Goal: Task Accomplishment & Management: Complete application form

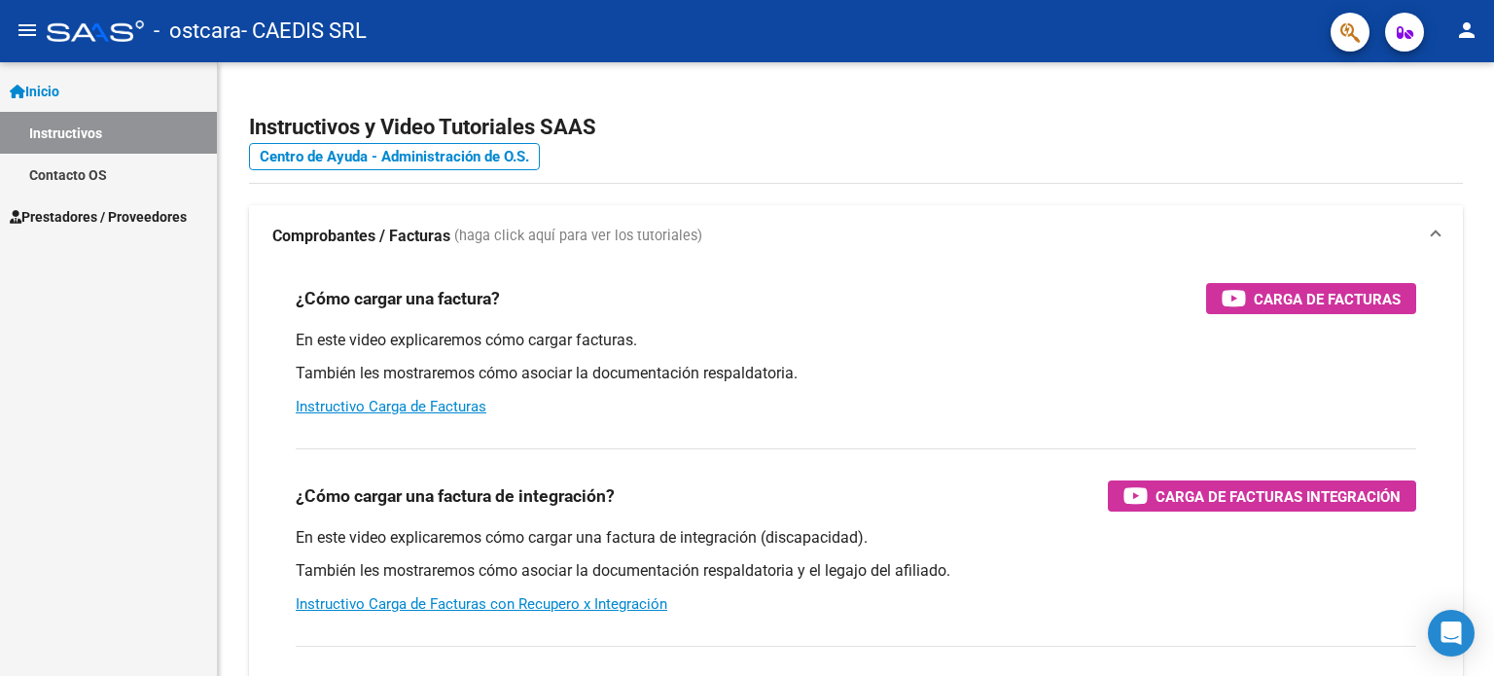
click at [74, 208] on span "Prestadores / Proveedores" at bounding box center [98, 216] width 177 height 21
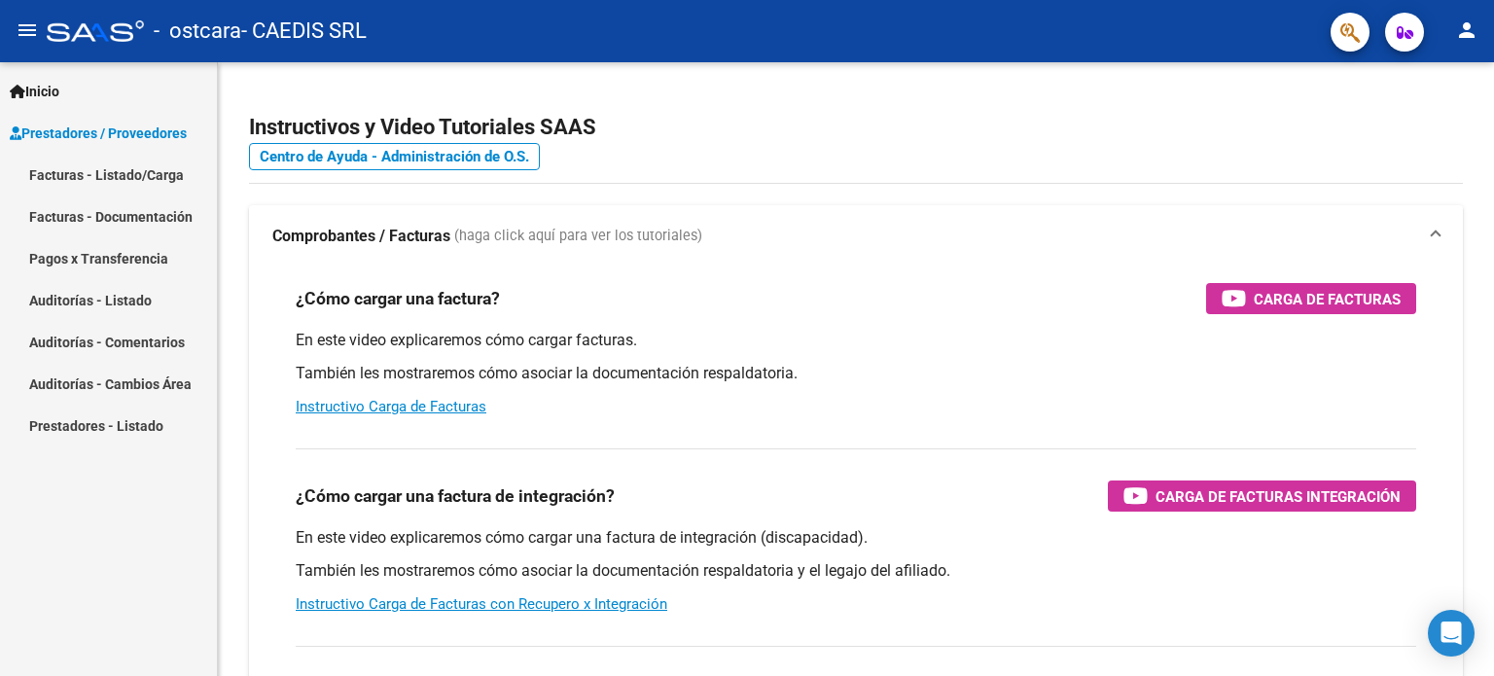
click at [105, 173] on link "Facturas - Listado/Carga" at bounding box center [108, 175] width 217 height 42
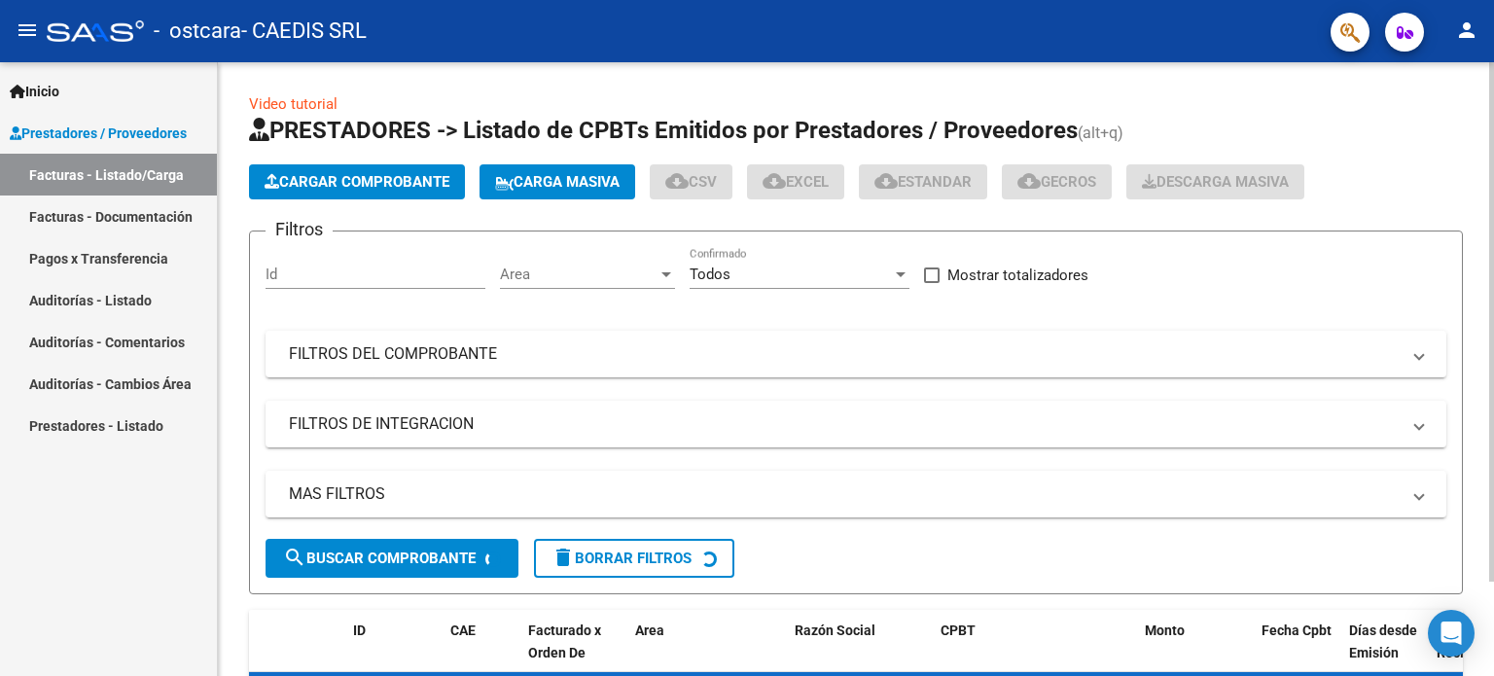
click at [324, 184] on span "Cargar Comprobante" at bounding box center [357, 182] width 185 height 18
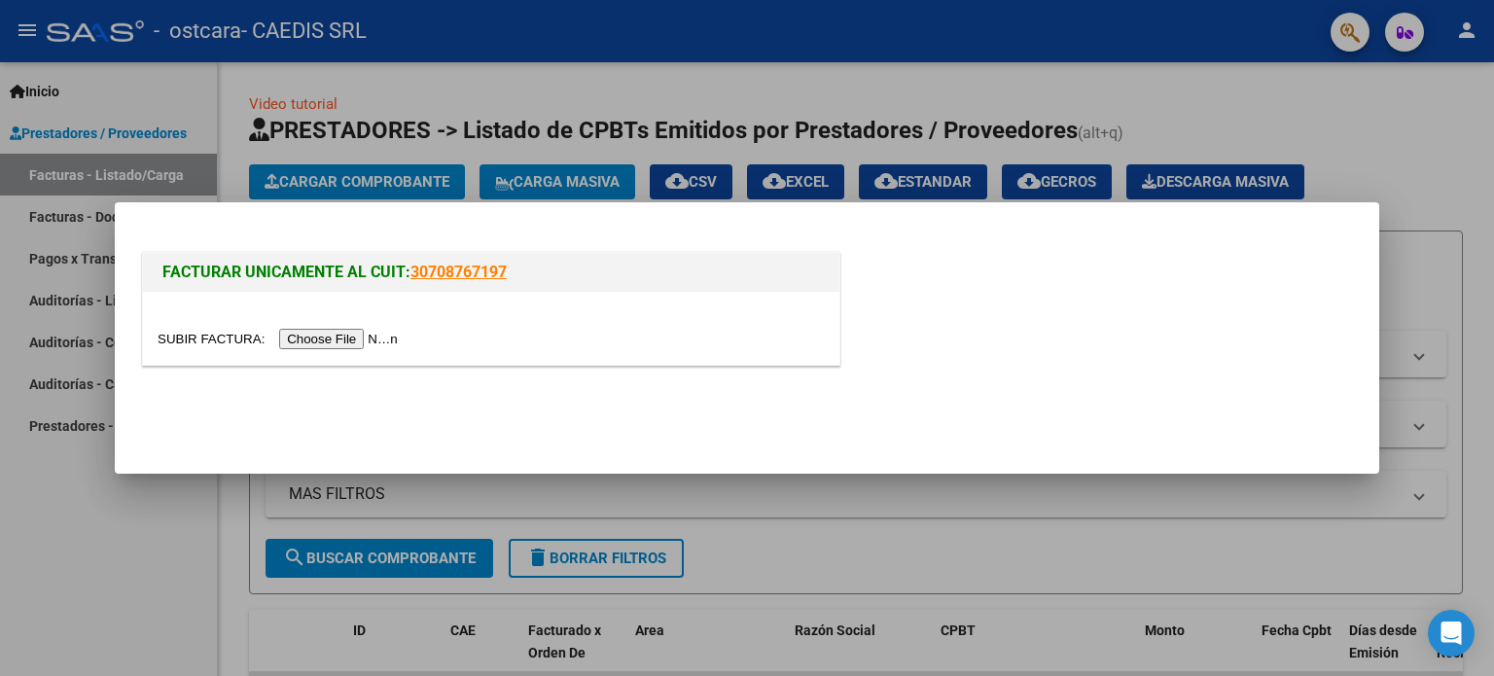
click at [302, 335] on input "file" at bounding box center [281, 339] width 246 height 20
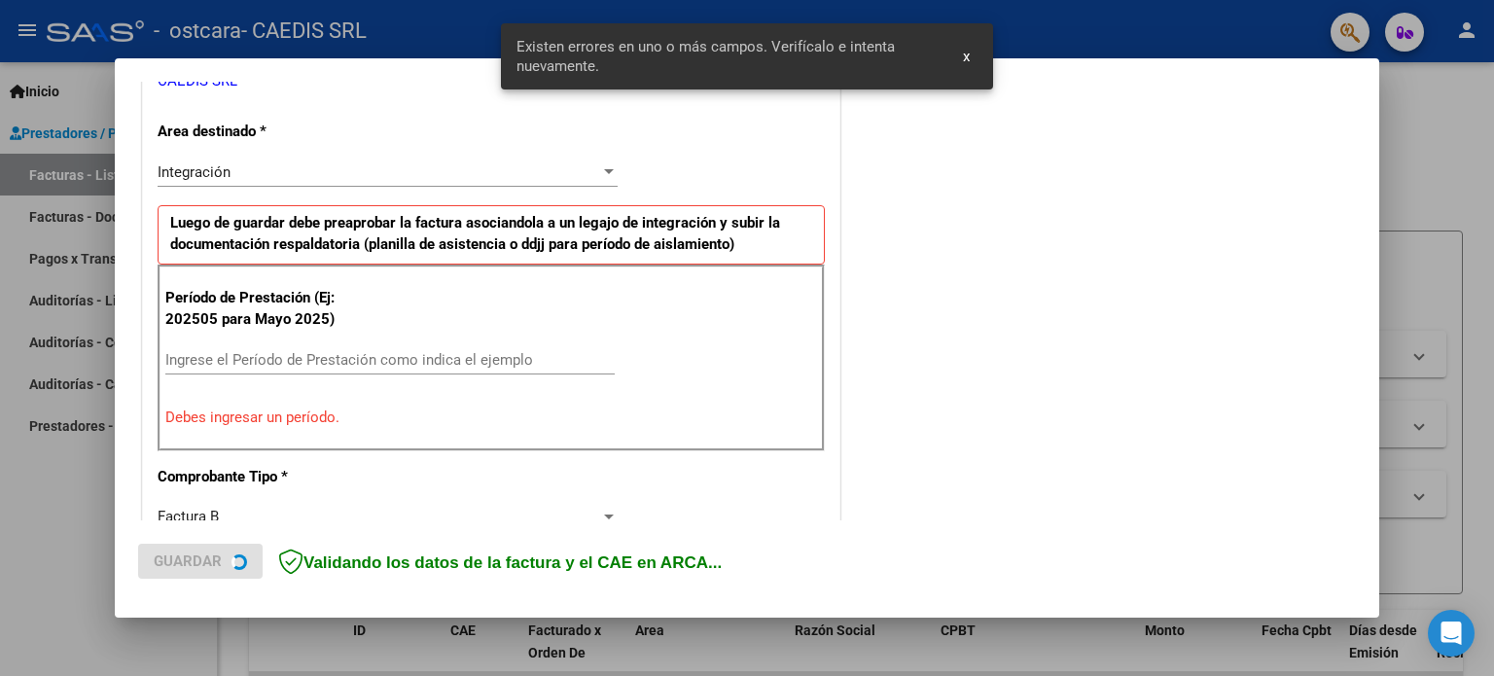
scroll to position [455, 0]
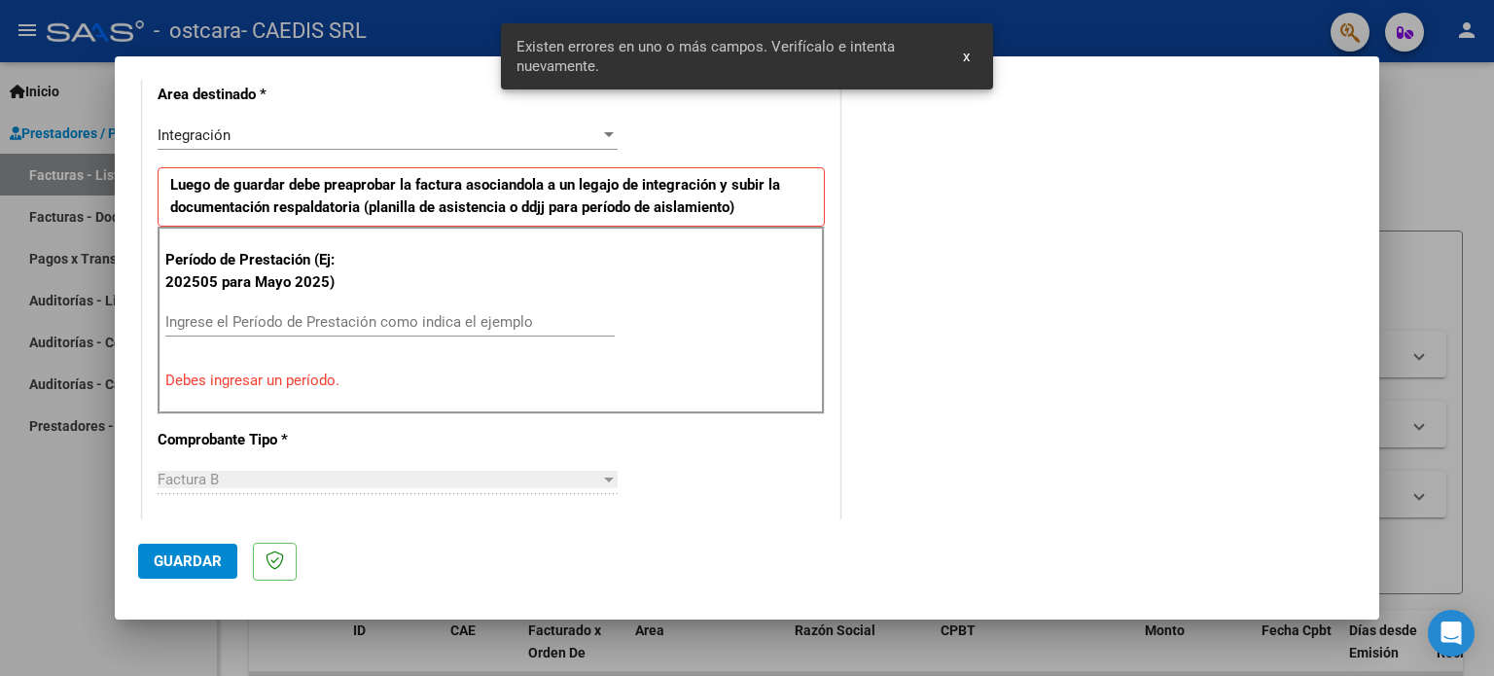
click at [300, 320] on input "Ingrese el Período de Prestación como indica el ejemplo" at bounding box center [389, 322] width 449 height 18
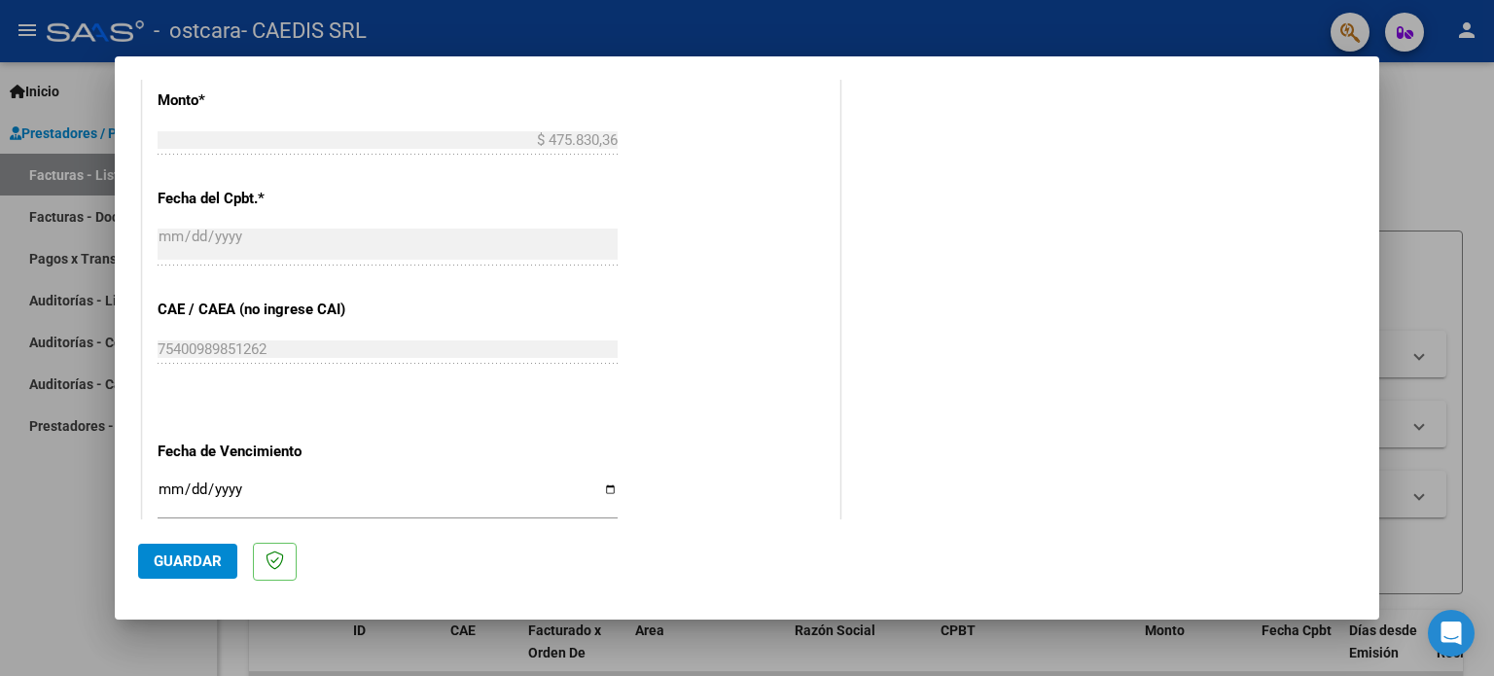
scroll to position [1269, 0]
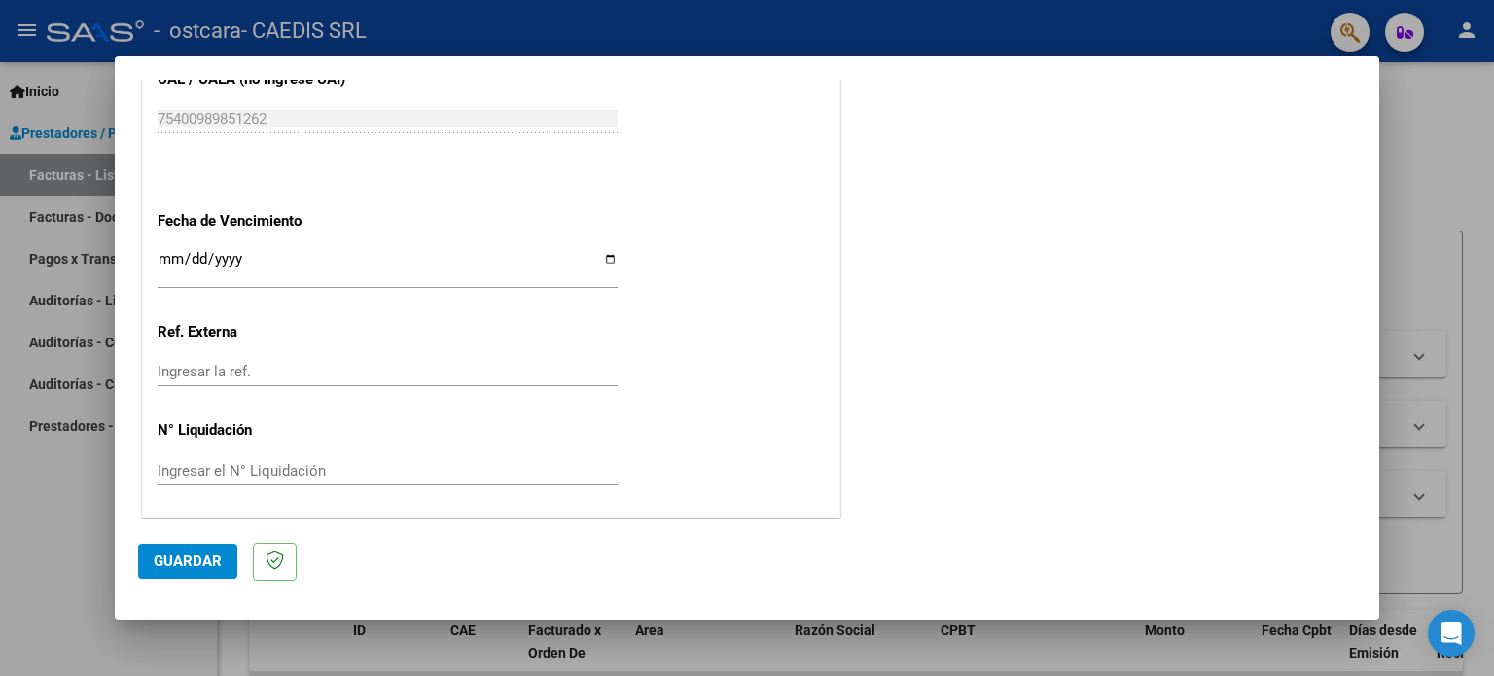
type input "202507"
click at [602, 257] on input "Ingresar la fecha" at bounding box center [388, 266] width 460 height 31
type input "[DATE]"
click at [175, 554] on span "Guardar" at bounding box center [188, 561] width 68 height 18
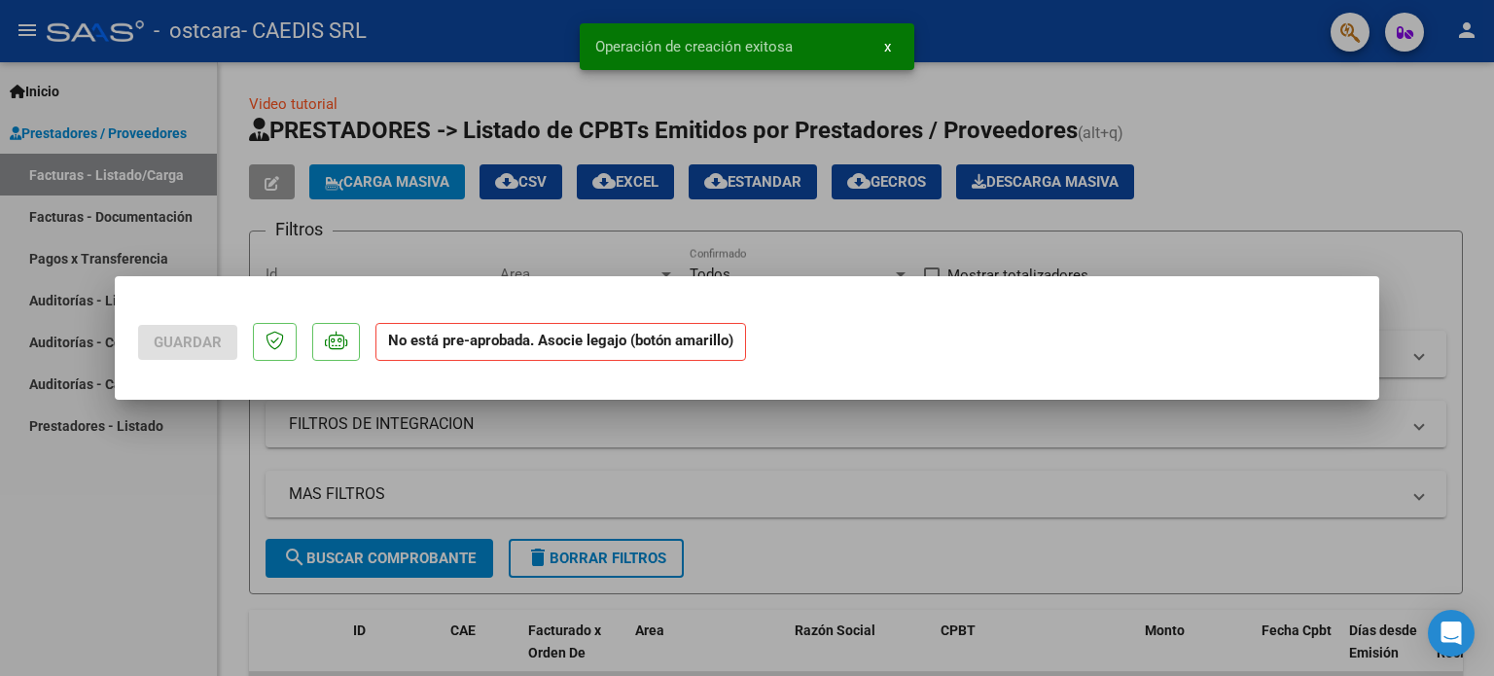
scroll to position [0, 0]
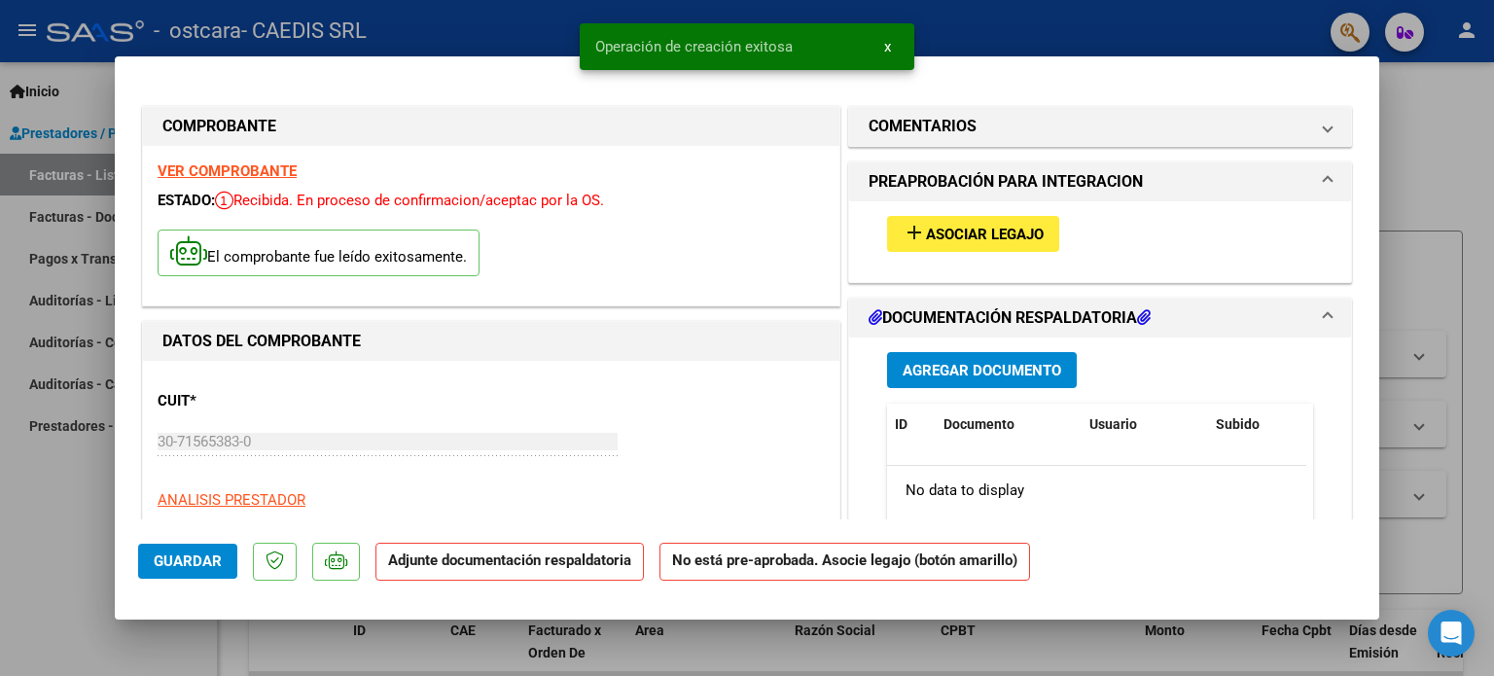
click at [959, 236] on span "Asociar Legajo" at bounding box center [985, 235] width 118 height 18
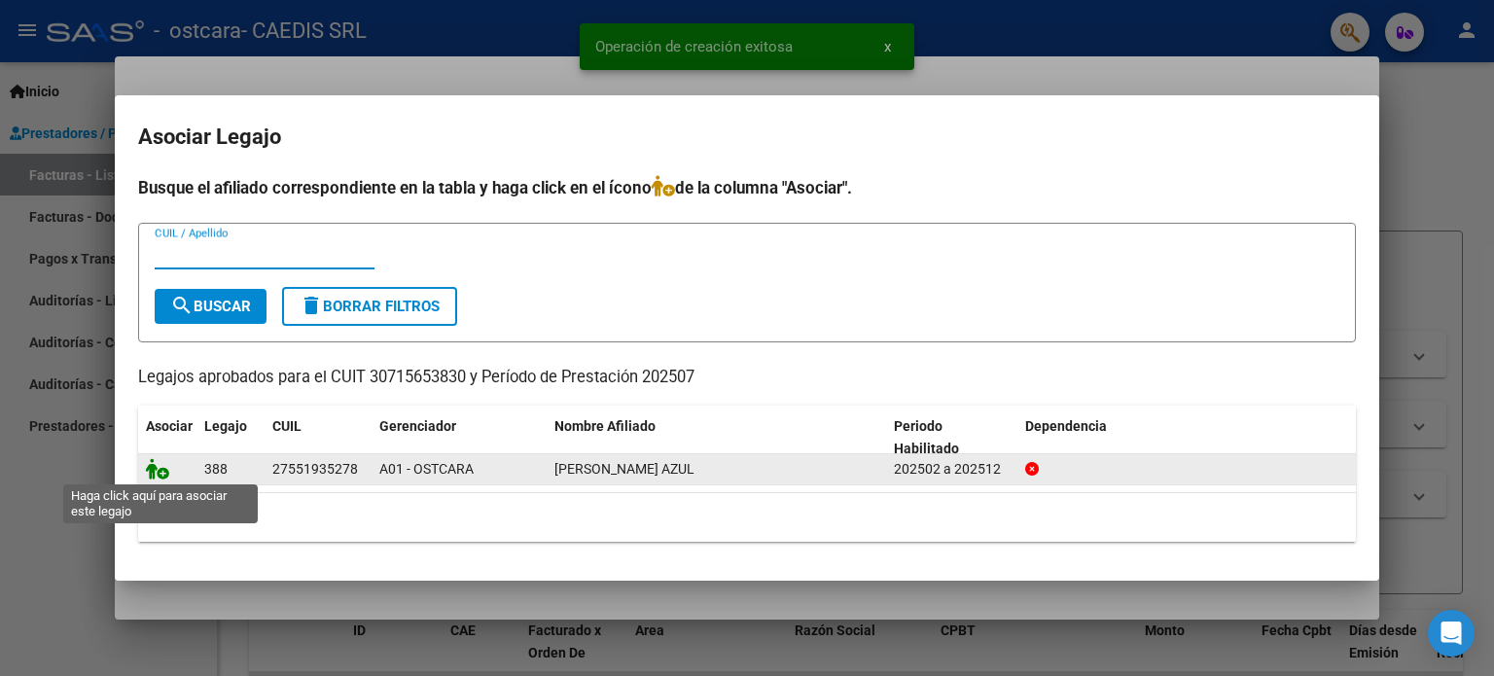
click at [158, 471] on icon at bounding box center [157, 468] width 23 height 21
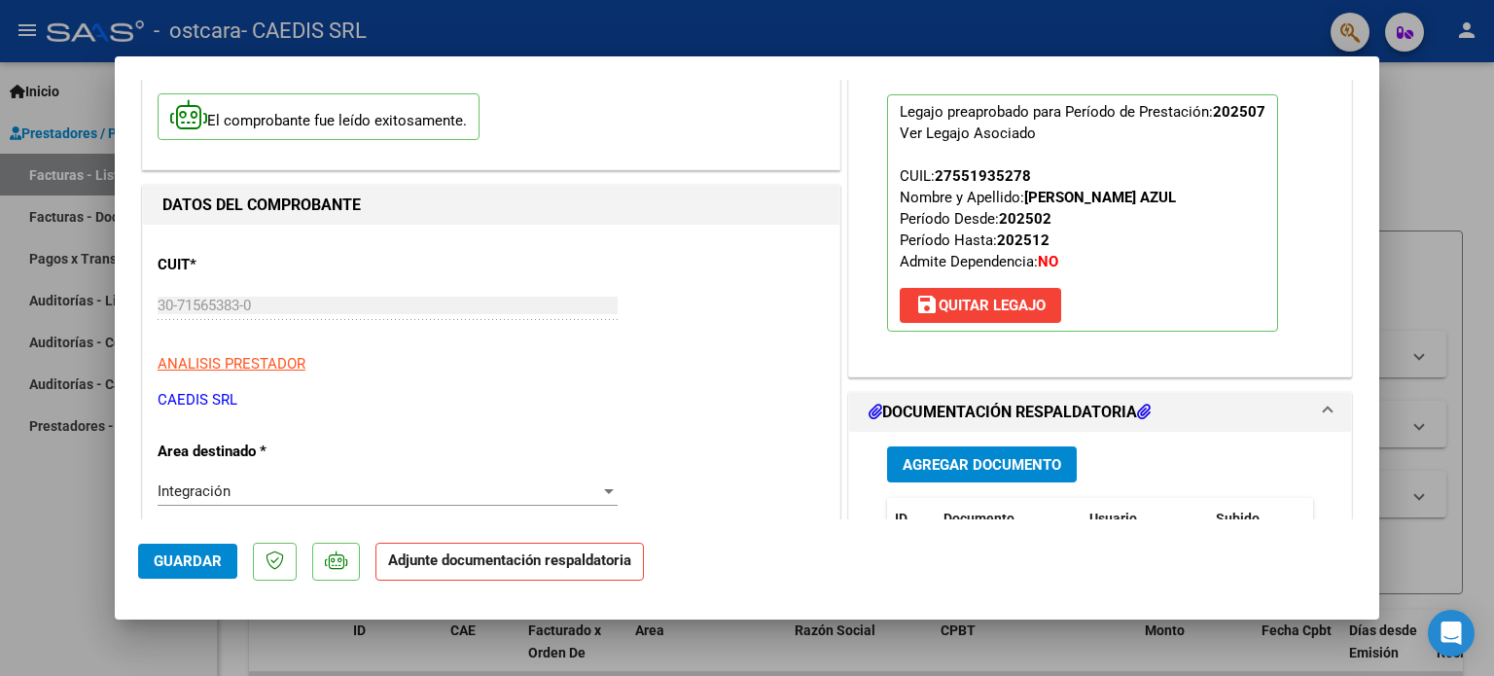
scroll to position [195, 0]
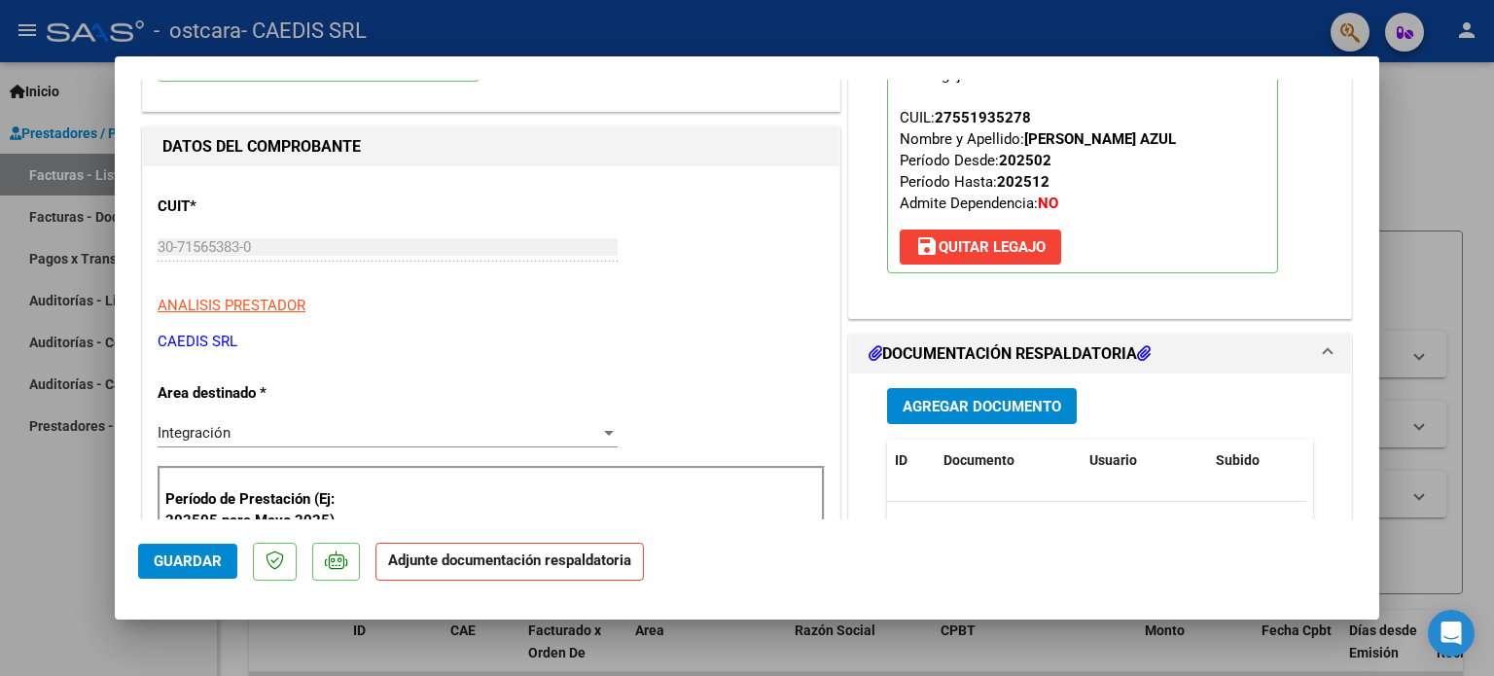
click at [934, 400] on span "Agregar Documento" at bounding box center [982, 407] width 159 height 18
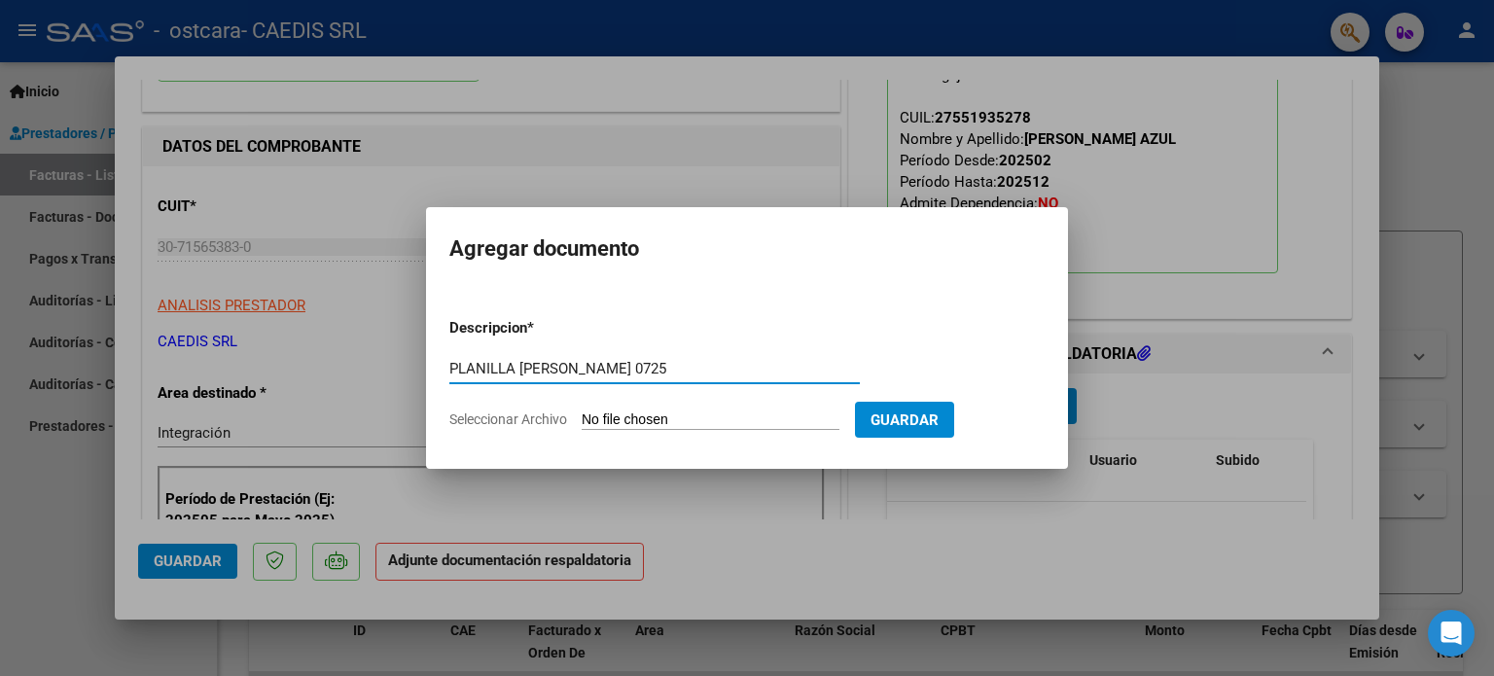
type input "PLANILLA [PERSON_NAME] 0725"
click at [691, 421] on input "Seleccionar Archivo" at bounding box center [711, 420] width 258 height 18
type input "C:\fakepath\PLANILLA [PERSON_NAME] 072025.pdf"
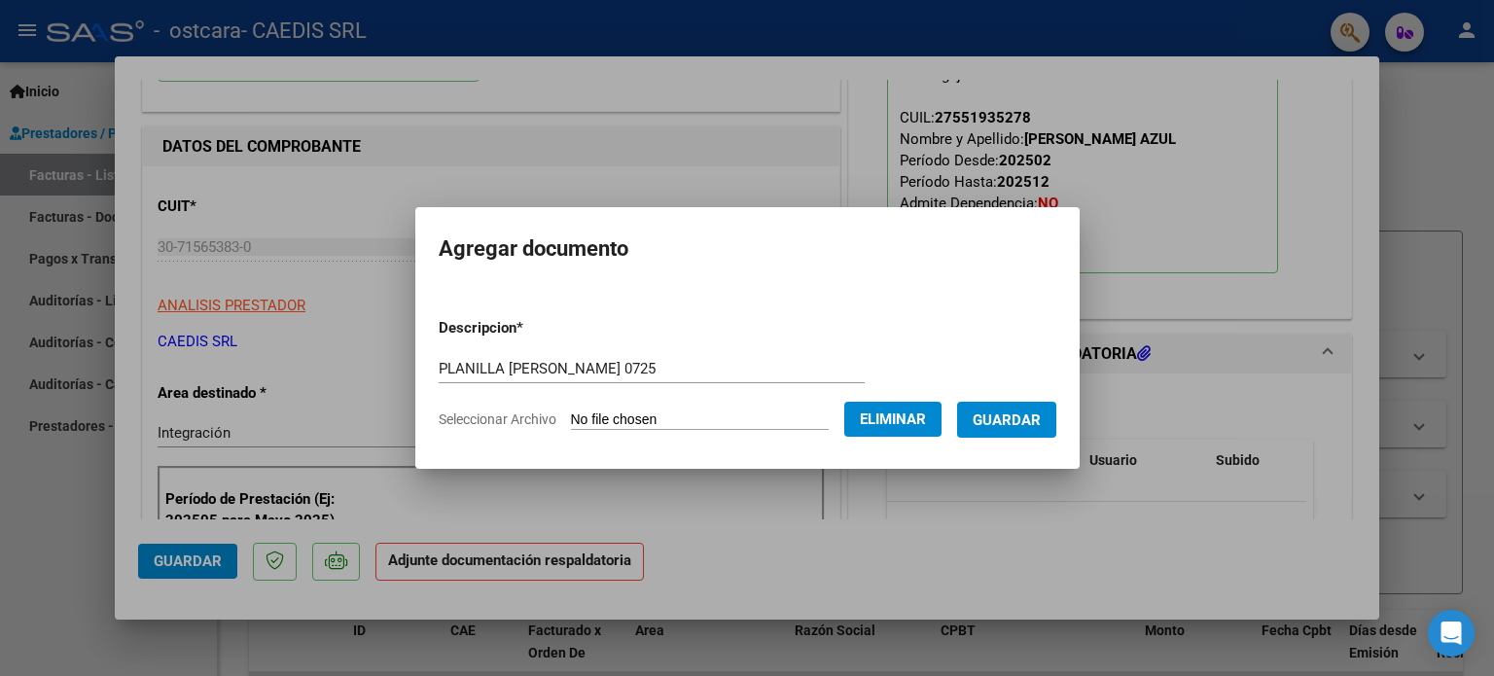
click at [1019, 420] on span "Guardar" at bounding box center [1007, 420] width 68 height 18
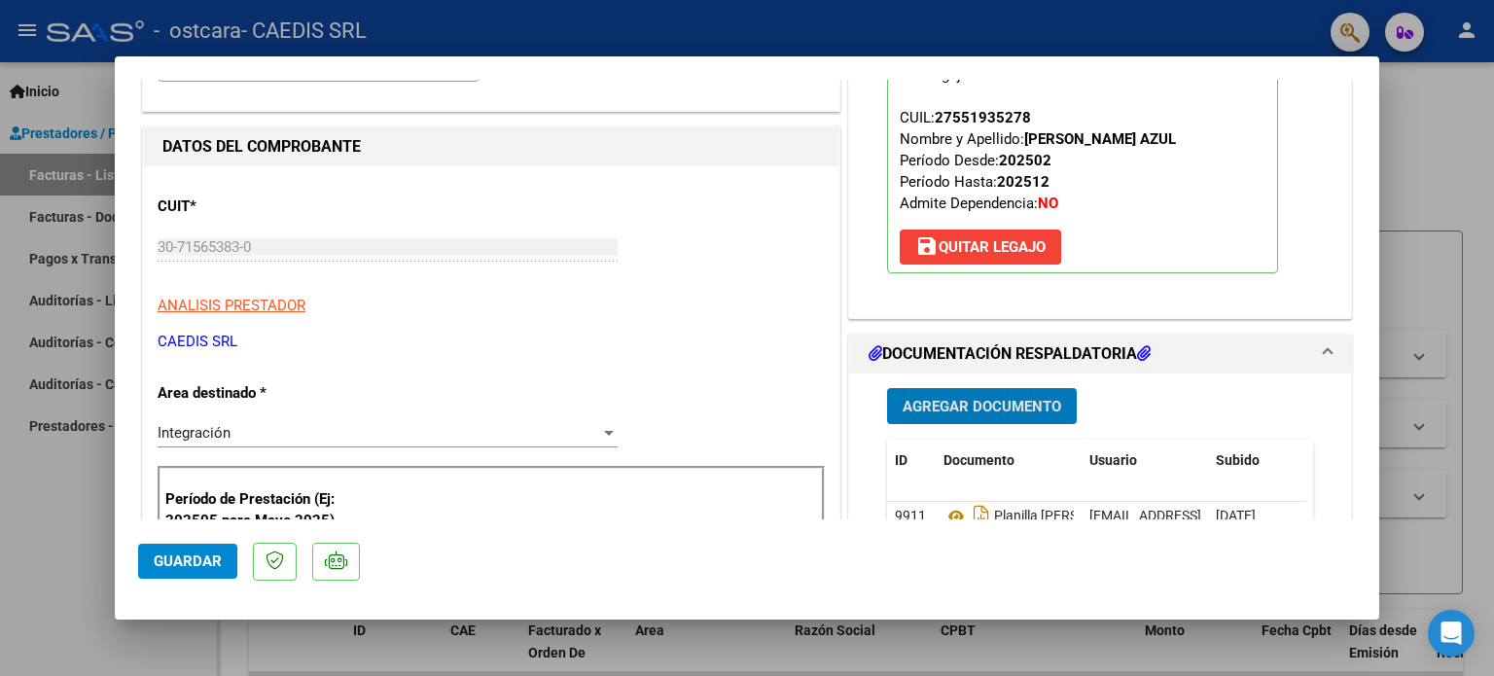
click at [179, 563] on span "Guardar" at bounding box center [188, 561] width 68 height 18
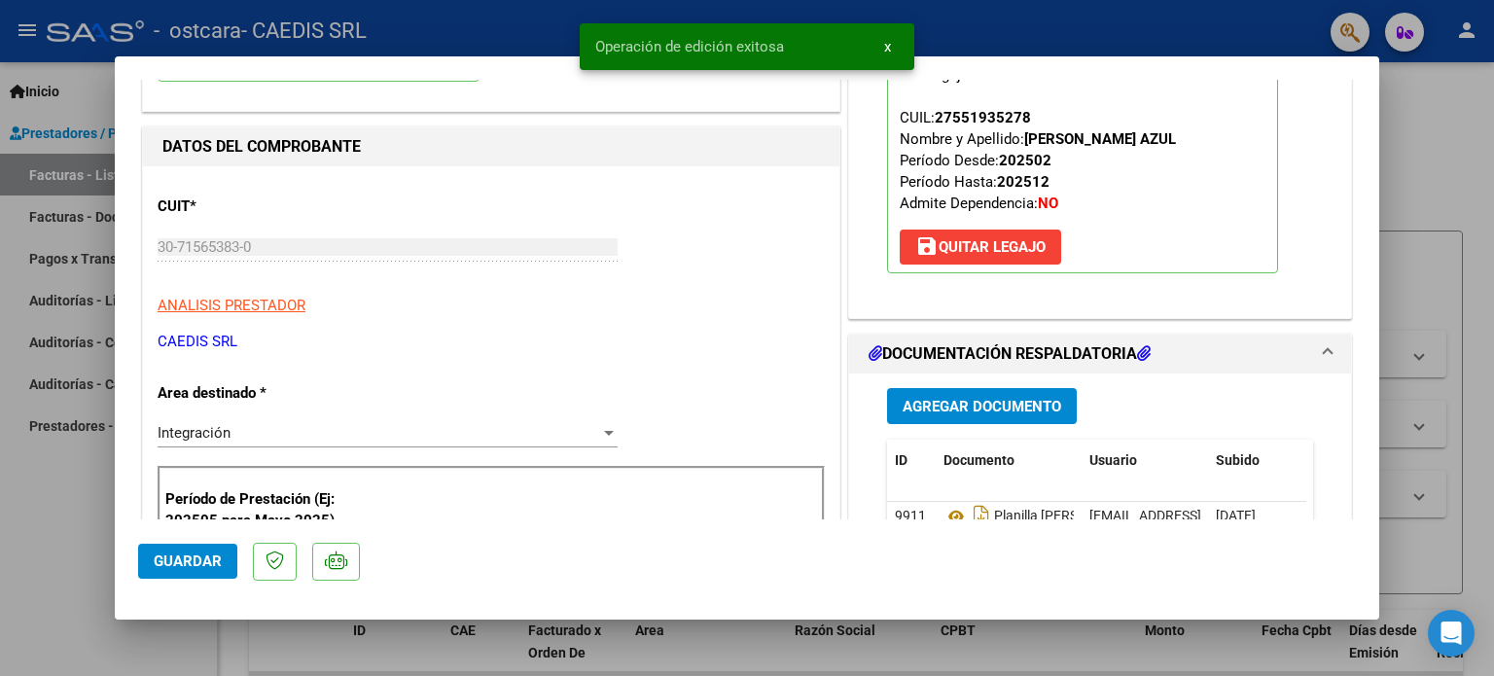
click at [179, 563] on span "Guardar" at bounding box center [188, 561] width 68 height 18
click at [1403, 115] on div at bounding box center [747, 338] width 1494 height 676
type input "$ 0,00"
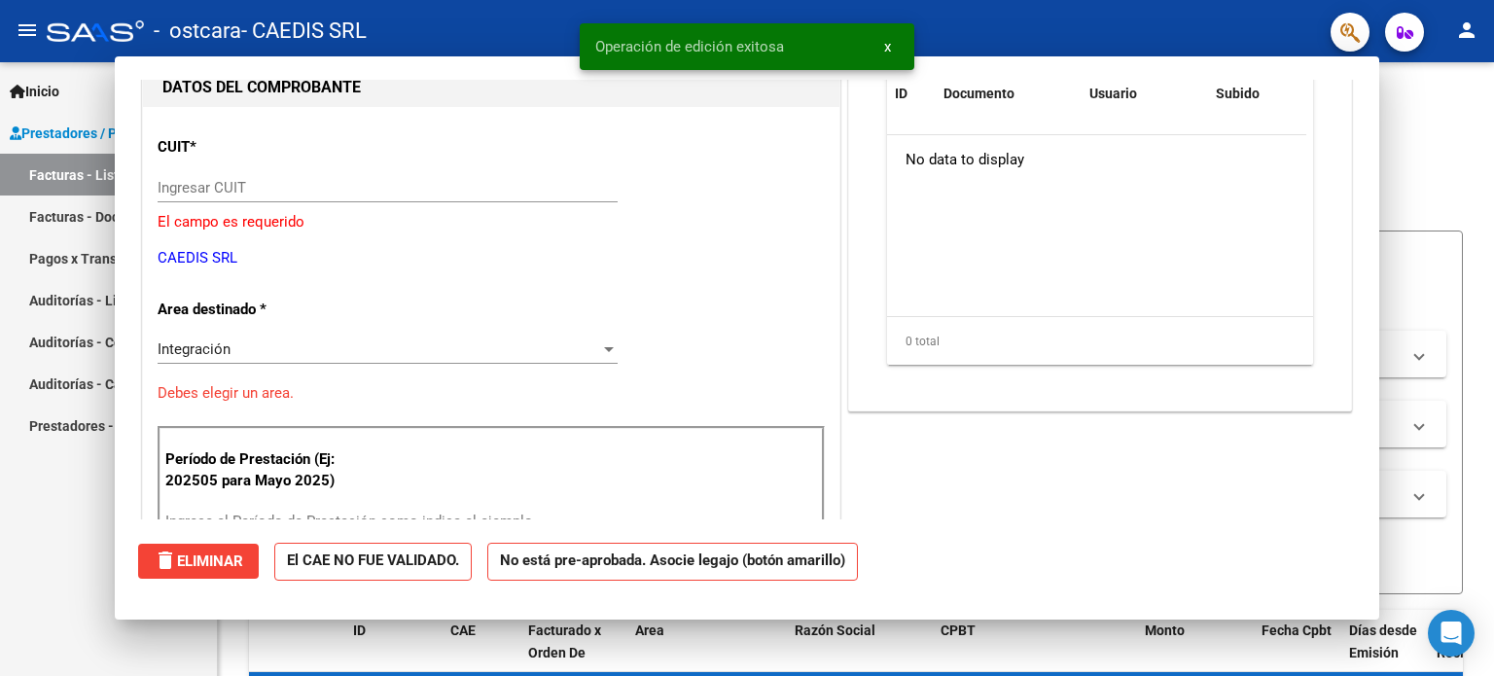
scroll to position [206, 0]
